Goal: Download file/media

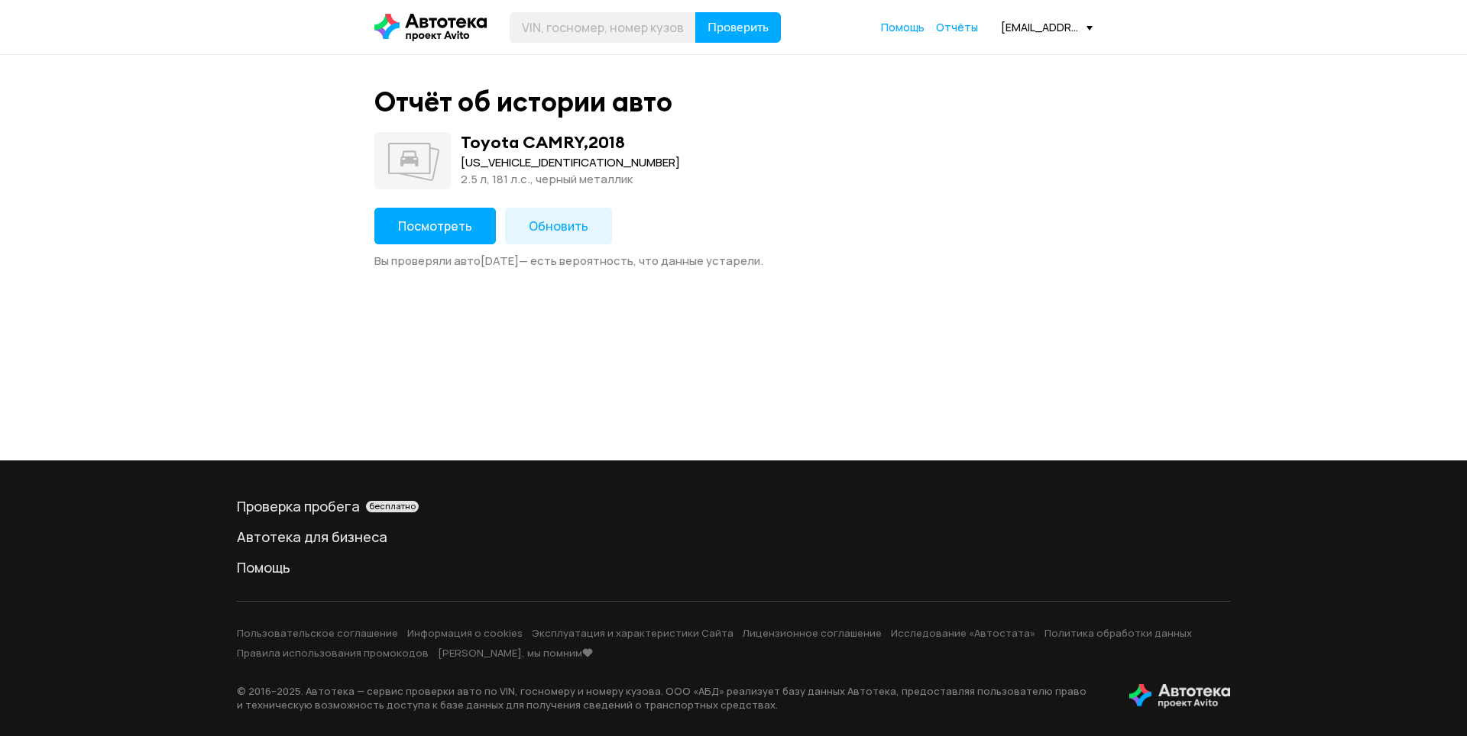
click at [459, 233] on span "Посмотреть" at bounding box center [435, 226] width 74 height 17
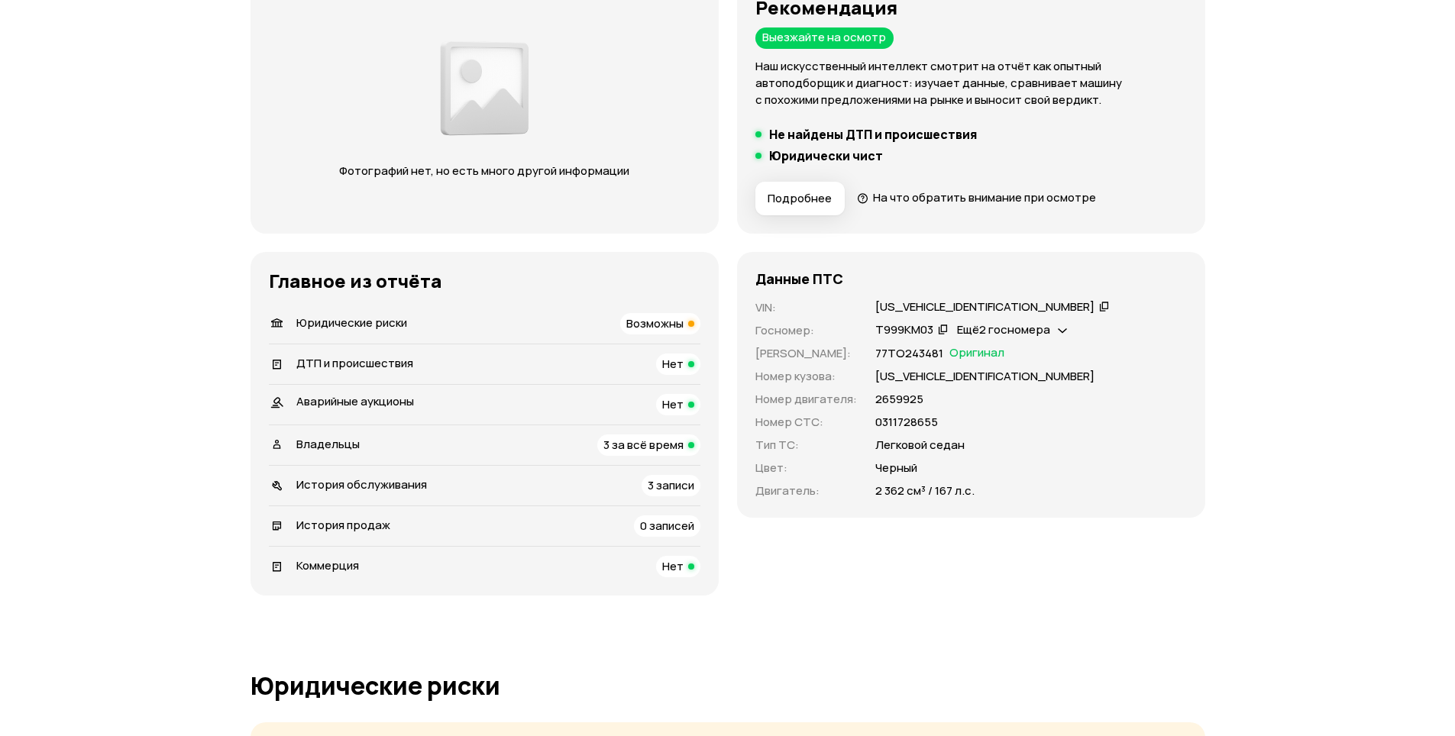
scroll to position [229, 0]
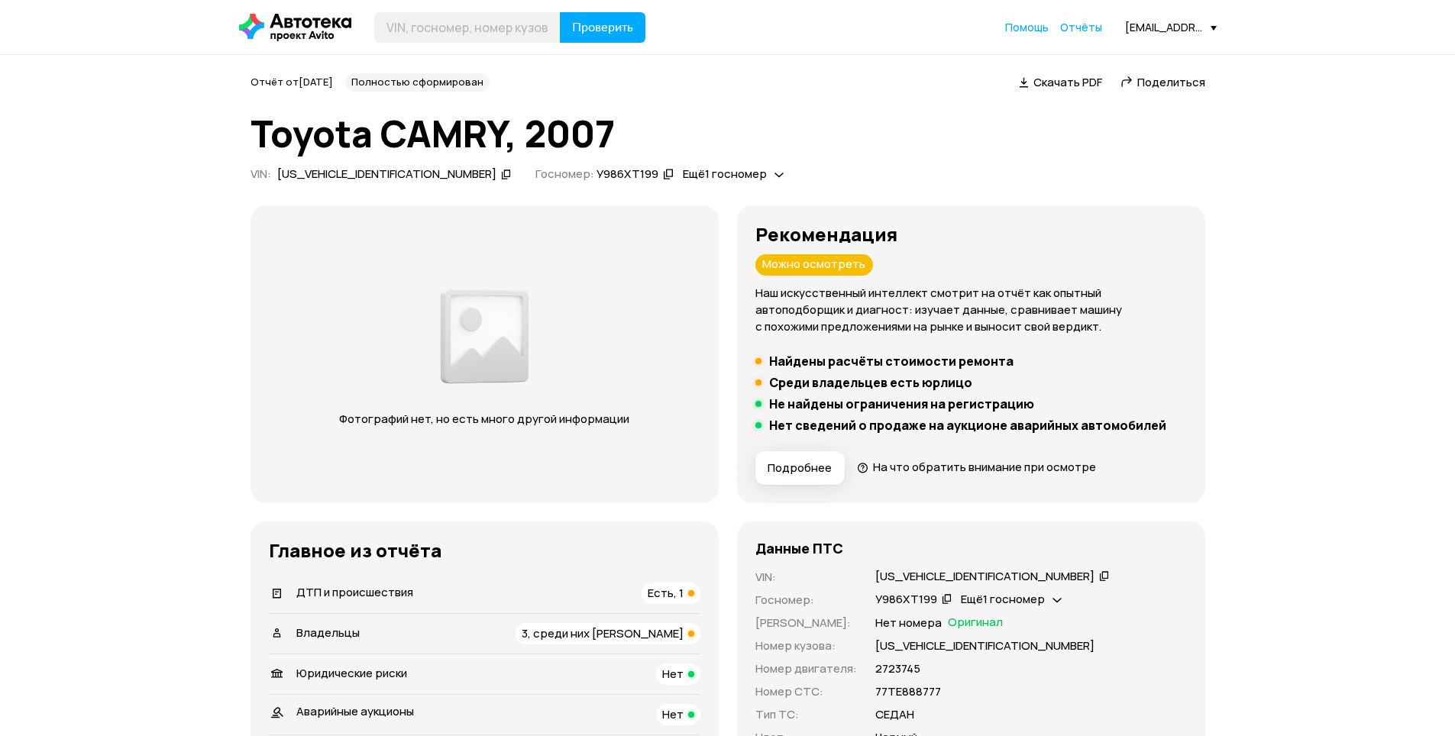
click at [1079, 86] on span "Скачать PDF" at bounding box center [1068, 82] width 69 height 16
